Goal: Find specific page/section: Find specific page/section

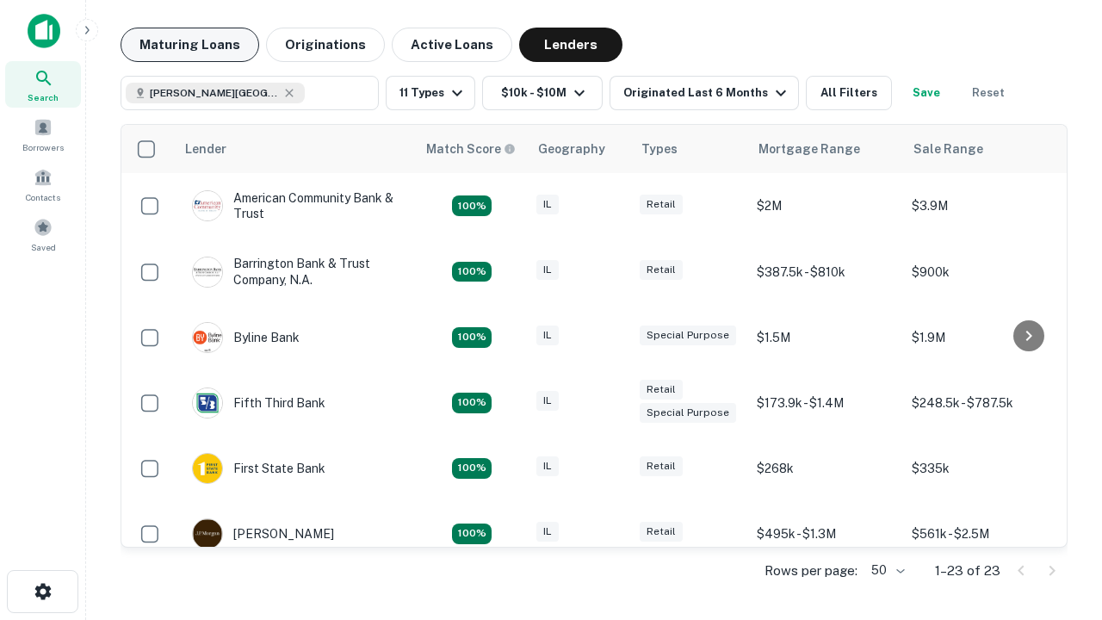
click at [189, 45] on button "Maturing Loans" at bounding box center [190, 45] width 139 height 34
